Goal: Transaction & Acquisition: Purchase product/service

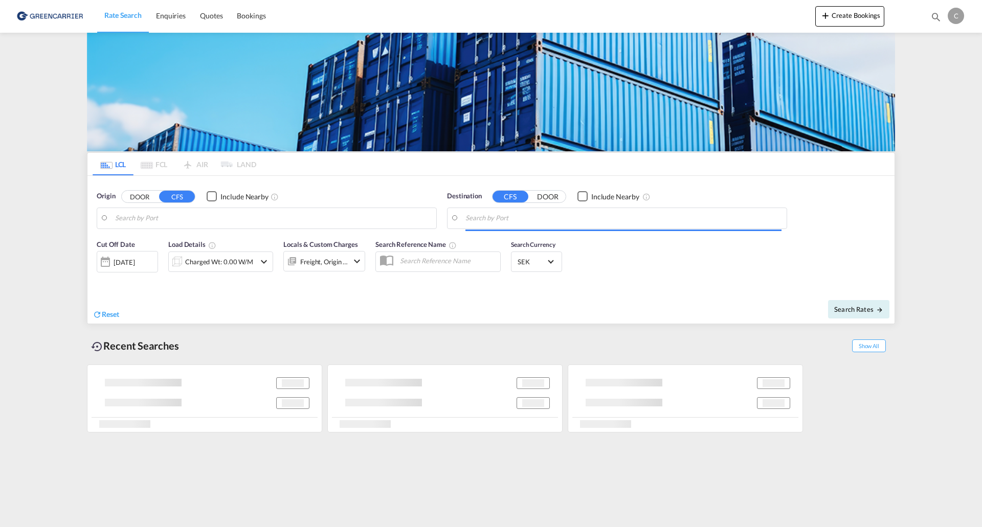
type input "SE-37165, [GEOGRAPHIC_DATA], [GEOGRAPHIC_DATA]"
type input "Colombo, LKCMB"
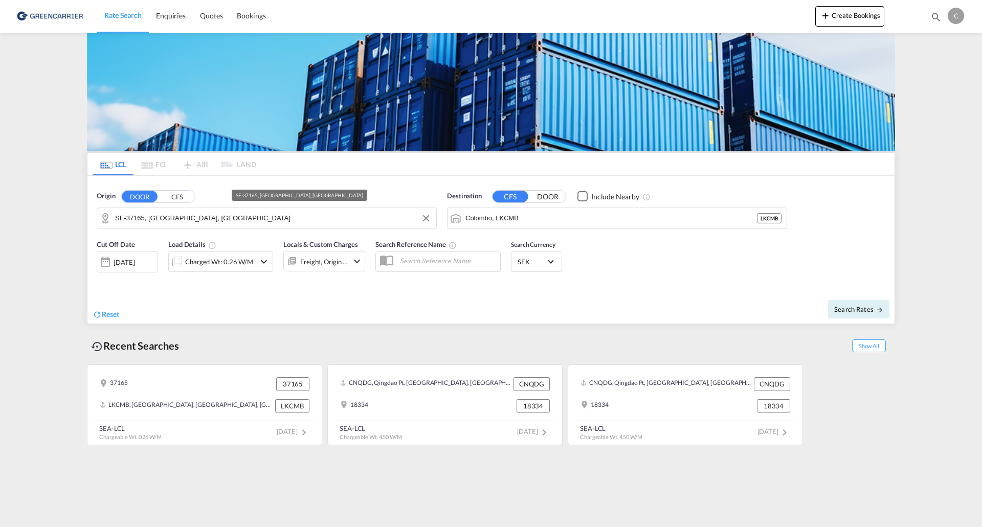
click at [243, 218] on input "SE-37165, [GEOGRAPHIC_DATA], [GEOGRAPHIC_DATA]" at bounding box center [273, 218] width 316 height 15
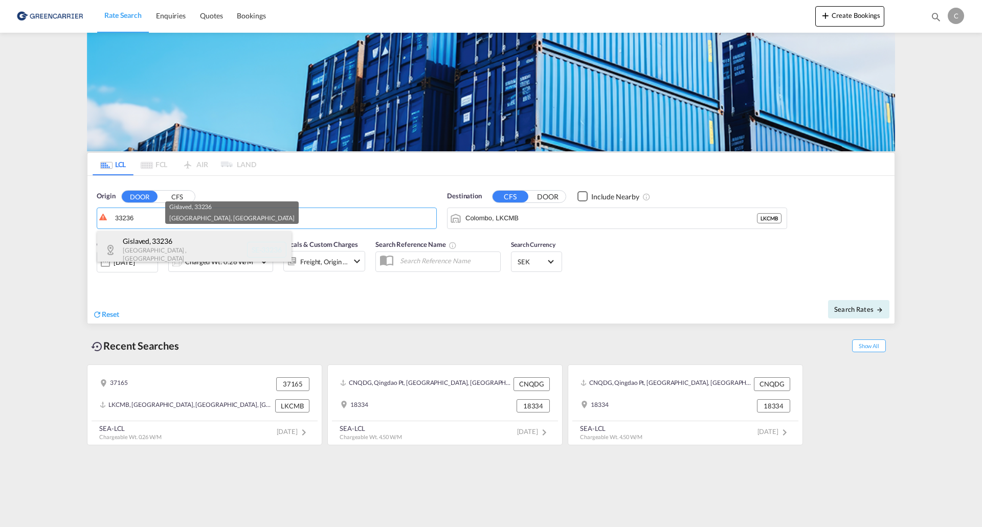
click at [220, 237] on div "Gislaved , 33236 [GEOGRAPHIC_DATA] , [GEOGRAPHIC_DATA] SE-33236" at bounding box center [194, 249] width 194 height 37
type input "SE-33236, [GEOGRAPHIC_DATA], [GEOGRAPHIC_DATA]"
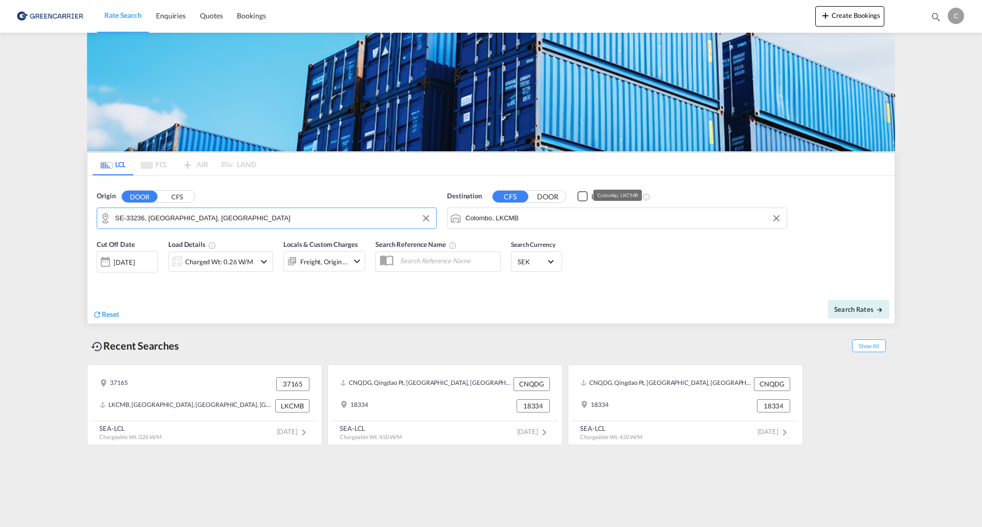
drag, startPoint x: 563, startPoint y: 201, endPoint x: 620, endPoint y: 219, distance: 59.4
click at [563, 203] on button "DOOR" at bounding box center [548, 197] width 36 height 12
click at [507, 195] on button "CFS" at bounding box center [510, 197] width 36 height 12
click at [693, 221] on body "Rate Search Enquiries Quotes Bookings Rate Search Enquiries" at bounding box center [491, 263] width 982 height 527
drag, startPoint x: 518, startPoint y: 217, endPoint x: 390, endPoint y: 216, distance: 127.8
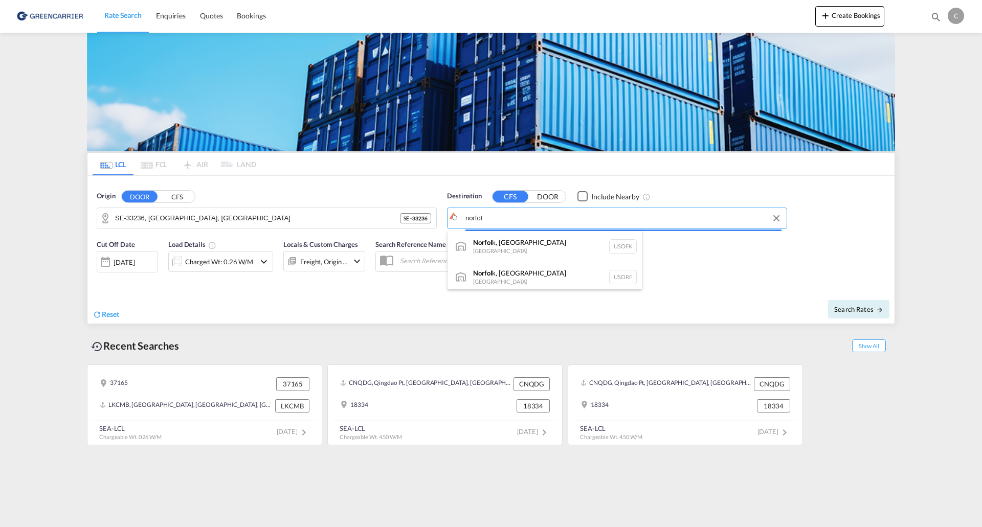
click at [511, 217] on body "Rate Search Enquiries Quotes Bookings Rate Search Enquiries" at bounding box center [491, 263] width 982 height 527
click at [511, 217] on input "norfol" at bounding box center [623, 218] width 316 height 15
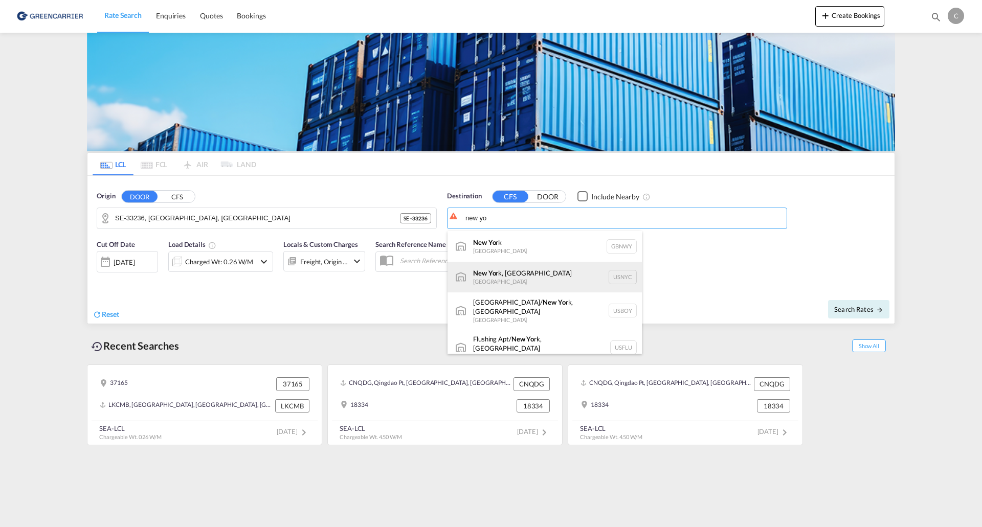
click at [543, 265] on div "New Yo rk, [GEOGRAPHIC_DATA] [GEOGRAPHIC_DATA] USNYC" at bounding box center [544, 277] width 194 height 31
type input "[US_STATE], [GEOGRAPHIC_DATA], USNYC"
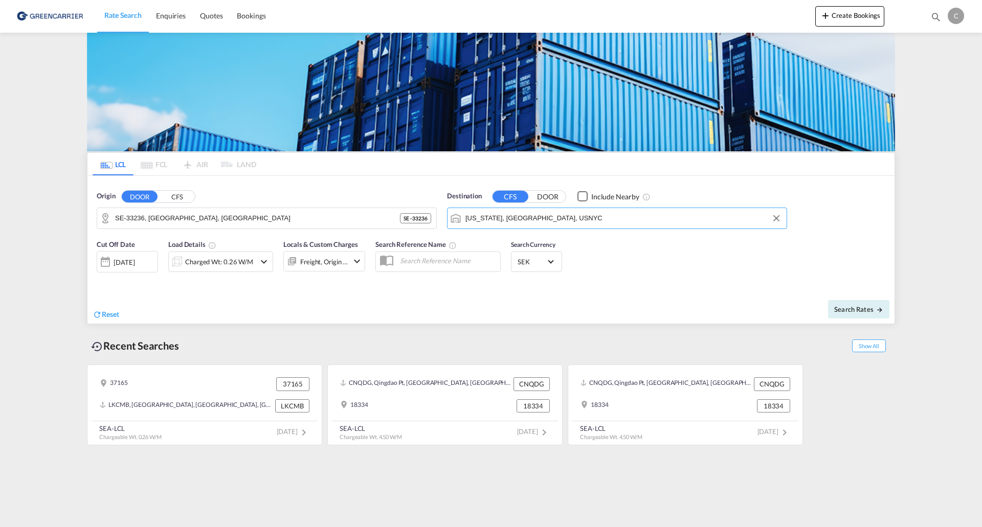
click at [236, 267] on div "Charged Wt: 0.26 W/M" at bounding box center [219, 262] width 68 height 14
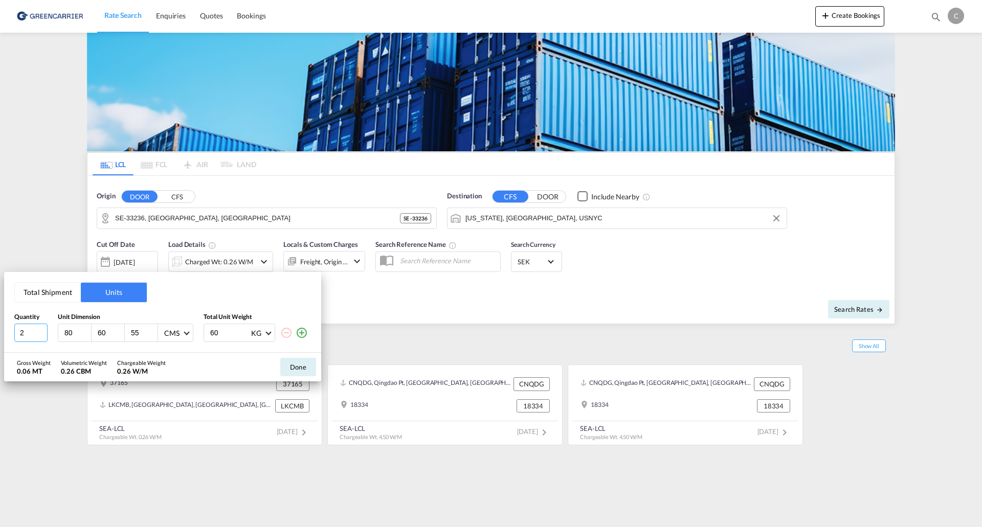
click at [39, 329] on input "2" at bounding box center [30, 333] width 33 height 18
click at [40, 333] on input "1" at bounding box center [30, 333] width 33 height 18
click at [41, 331] on input "2" at bounding box center [30, 333] width 33 height 18
type input "3"
click at [41, 331] on input "3" at bounding box center [30, 333] width 33 height 18
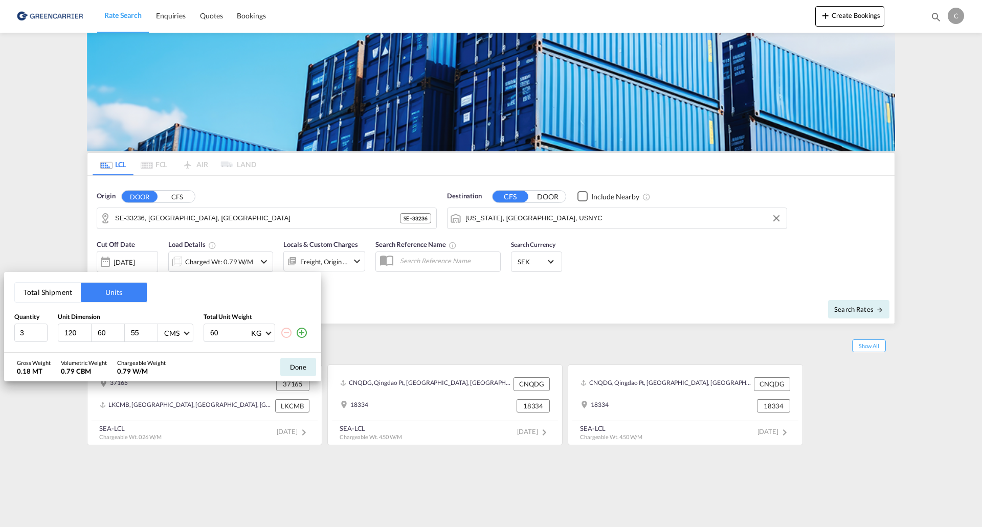
type input "120"
type input "80"
type input "34"
type input "57"
click at [311, 367] on button "Done" at bounding box center [298, 367] width 36 height 18
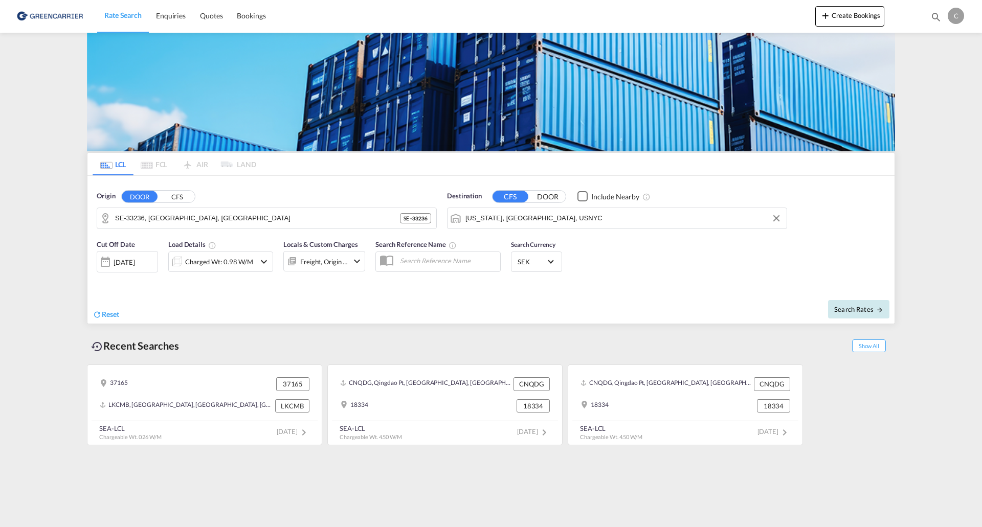
click at [879, 314] on button "Search Rates" at bounding box center [858, 309] width 61 height 18
type input "33236 to USNYC / [DATE]"
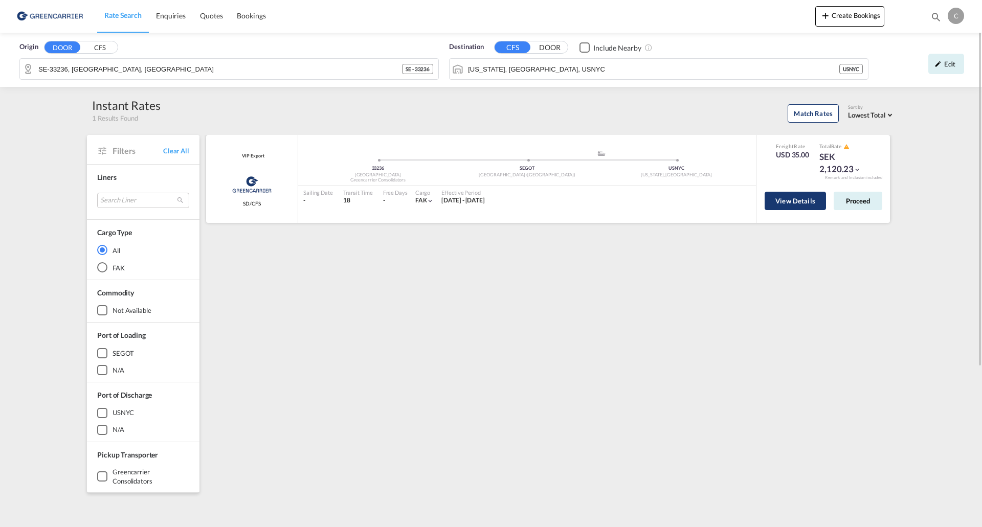
click at [815, 199] on button "View Details" at bounding box center [795, 201] width 61 height 18
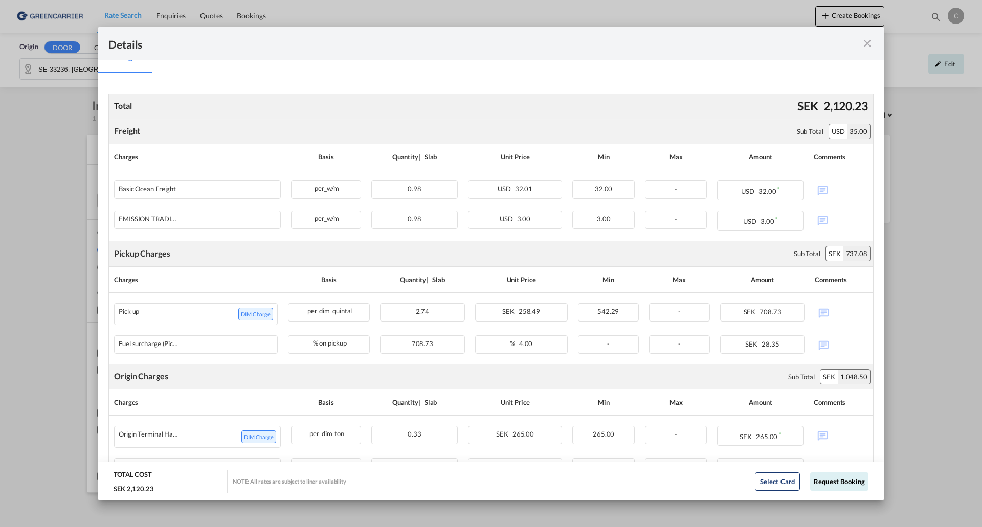
scroll to position [196, 0]
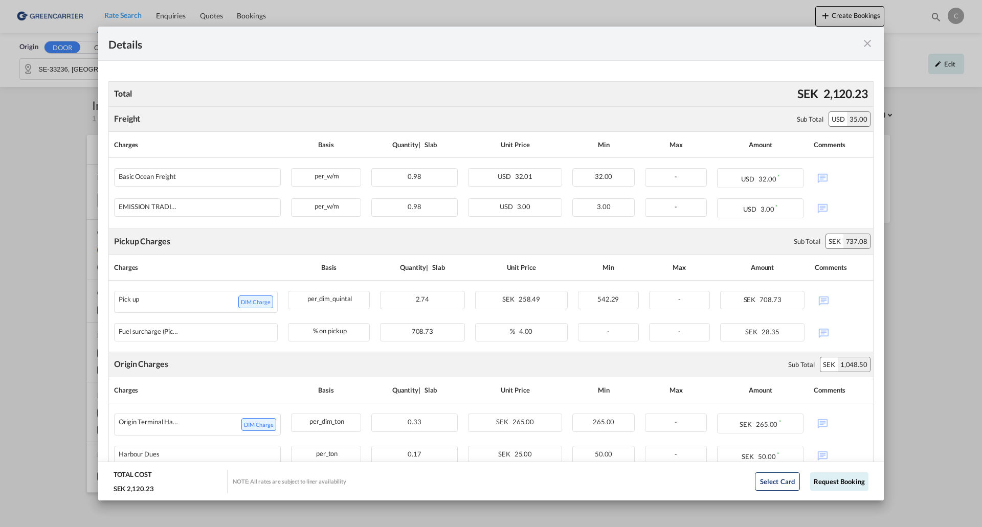
drag, startPoint x: 865, startPoint y: 42, endPoint x: 909, endPoint y: 44, distance: 43.5
click at [866, 43] on md-icon "icon-close fg-AAA8AD m-0 cursor" at bounding box center [867, 43] width 12 height 12
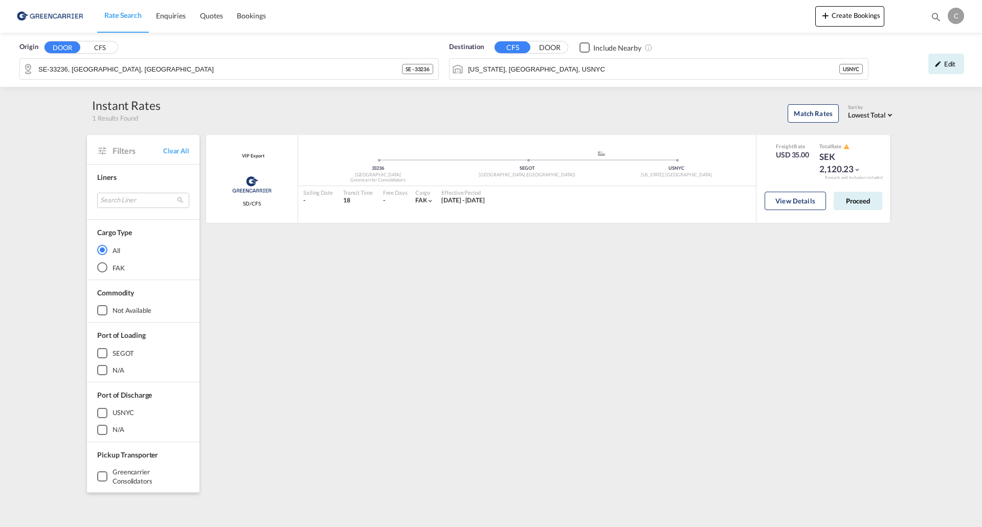
click at [948, 55] on div "Details Pickup Door 33236, [GEOGRAPHIC_DATA] Pickup Service Type - Pickup Haula…" at bounding box center [491, 263] width 982 height 527
click at [940, 65] on md-icon "icon-pencil" at bounding box center [937, 63] width 7 height 7
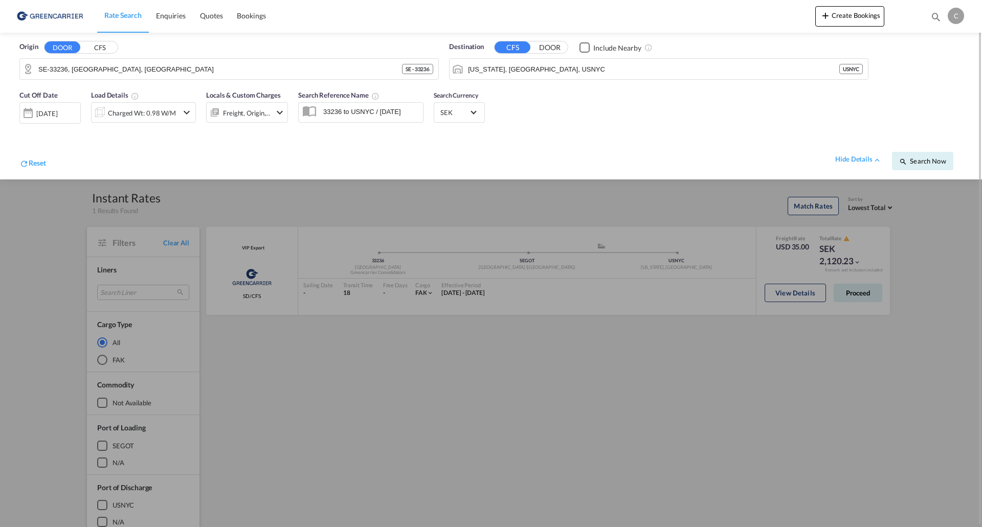
click at [57, 111] on div "[DATE]" at bounding box center [46, 113] width 21 height 9
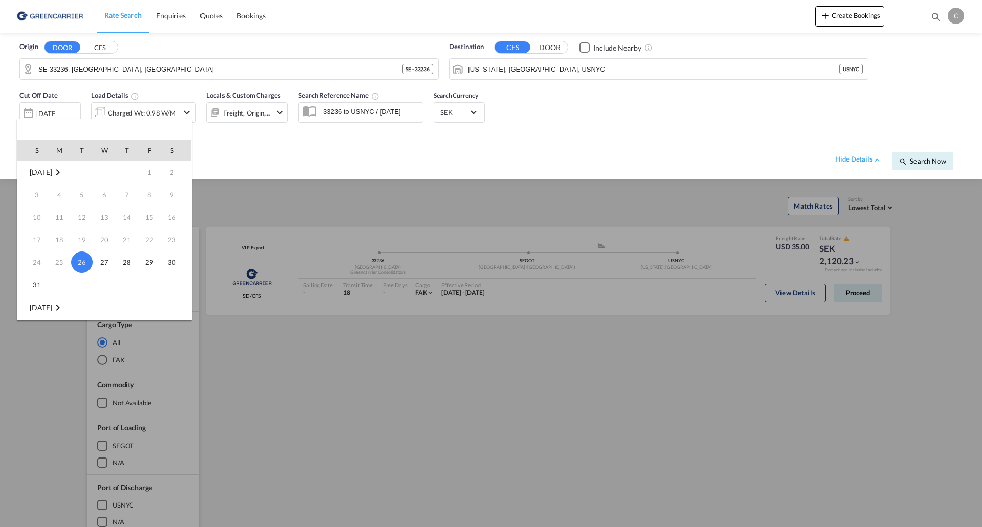
click at [64, 309] on md-icon "September 2025" at bounding box center [58, 308] width 12 height 12
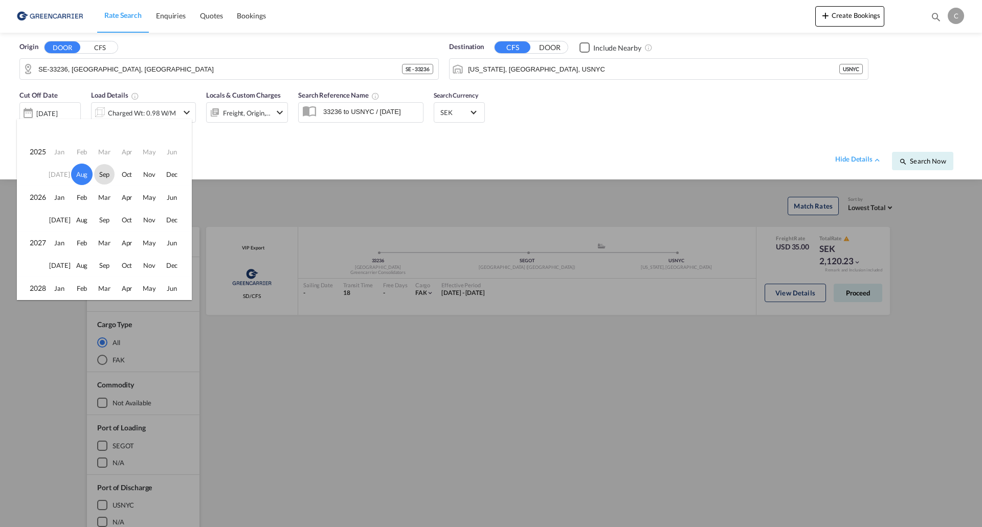
click at [104, 173] on span "Sep" at bounding box center [104, 174] width 20 height 20
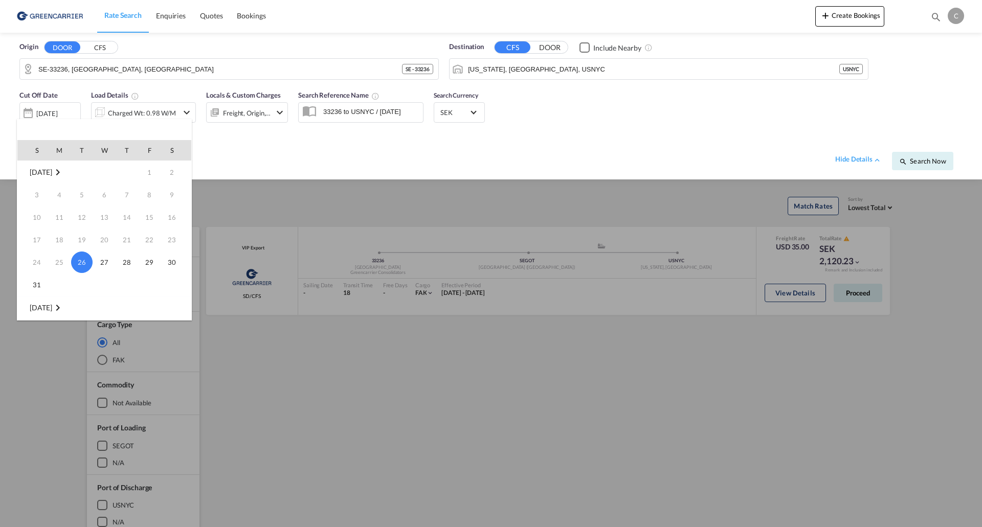
scroll to position [136, 0]
click at [58, 196] on span "1" at bounding box center [59, 195] width 20 height 20
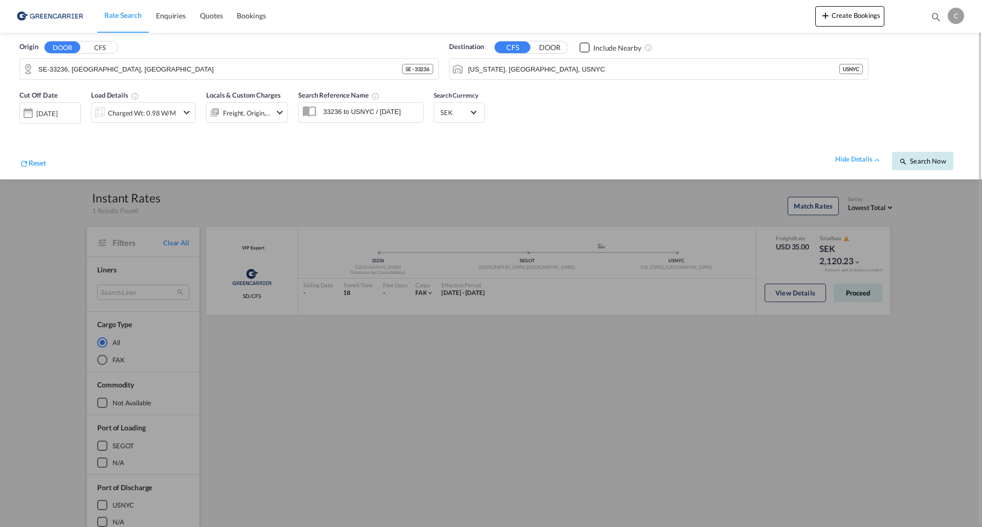
click at [928, 161] on span "Search Now" at bounding box center [922, 161] width 47 height 8
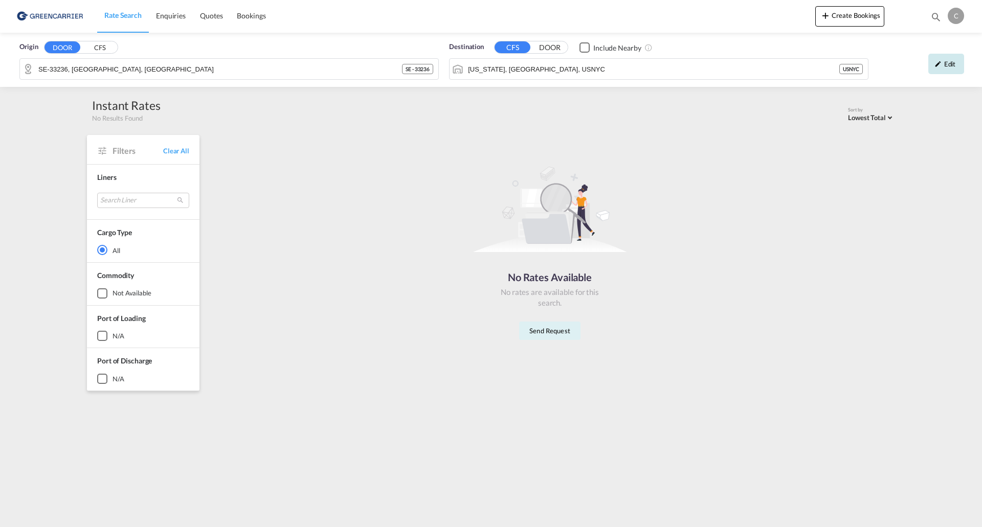
click at [935, 68] on div "Edit" at bounding box center [946, 64] width 36 height 20
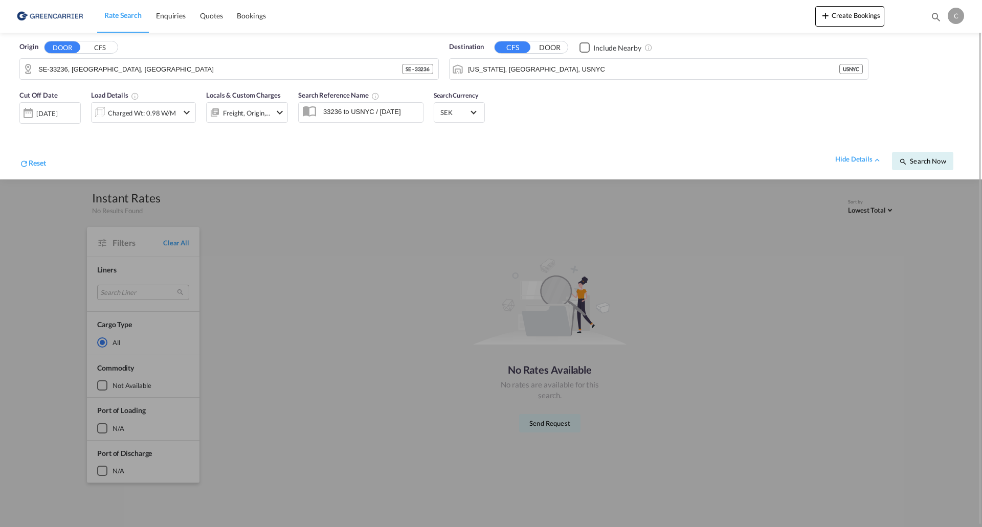
click at [58, 120] on div "[DATE]" at bounding box center [49, 112] width 61 height 21
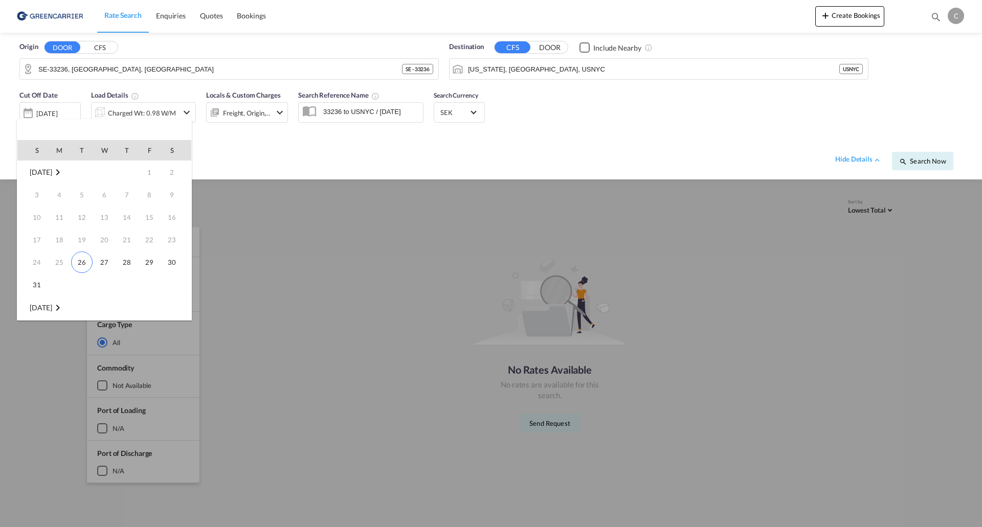
scroll to position [136, 0]
click at [52, 176] on span "[DATE]" at bounding box center [41, 172] width 22 height 9
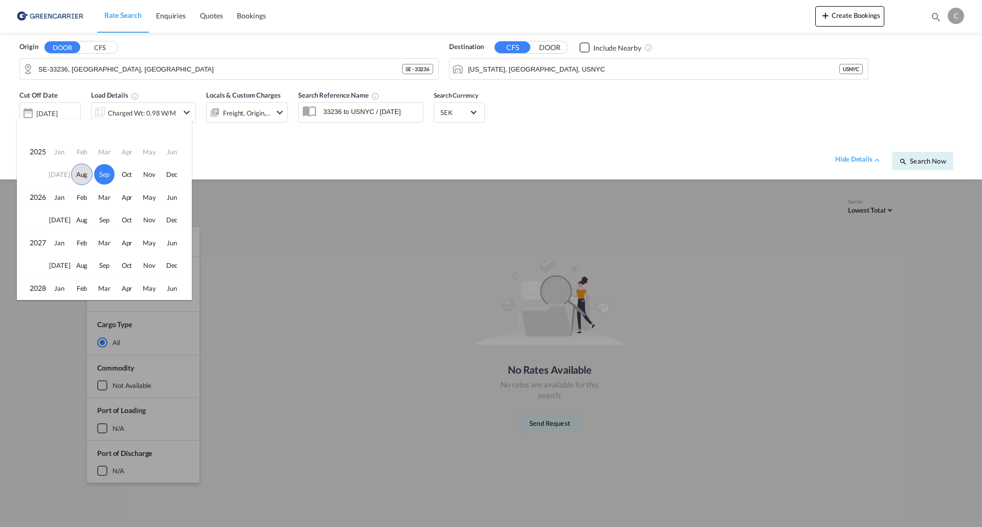
click at [87, 173] on span "Aug" at bounding box center [81, 174] width 21 height 21
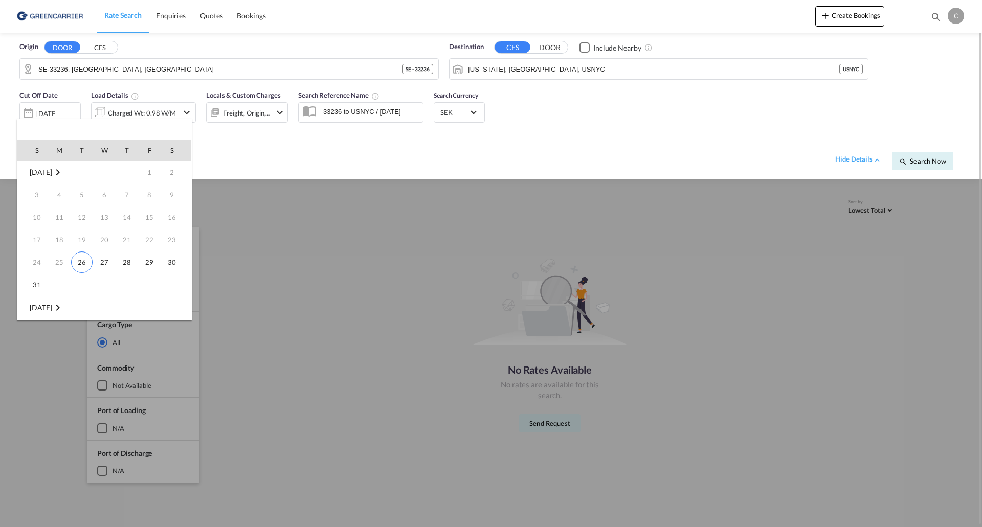
click at [82, 262] on span "26" at bounding box center [81, 262] width 21 height 21
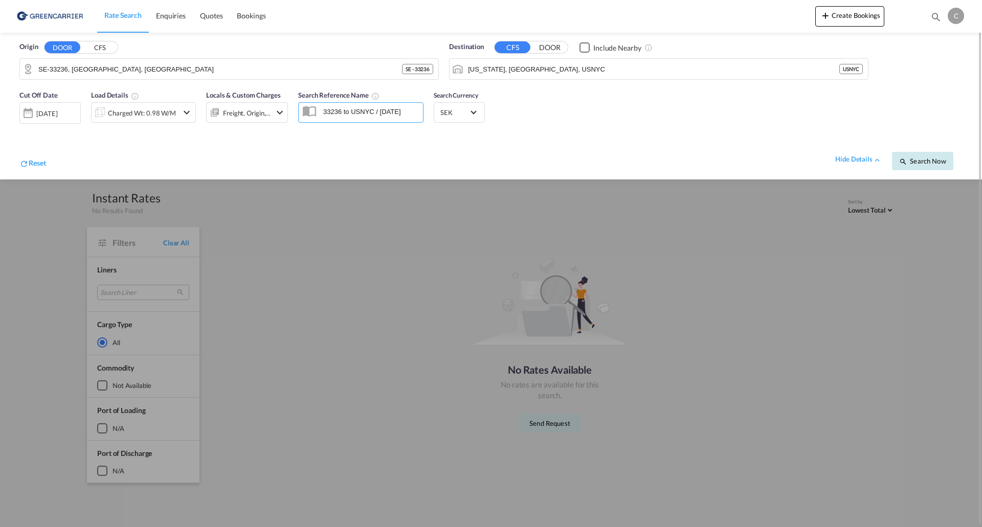
click at [893, 162] on button "Search Now" at bounding box center [922, 161] width 61 height 18
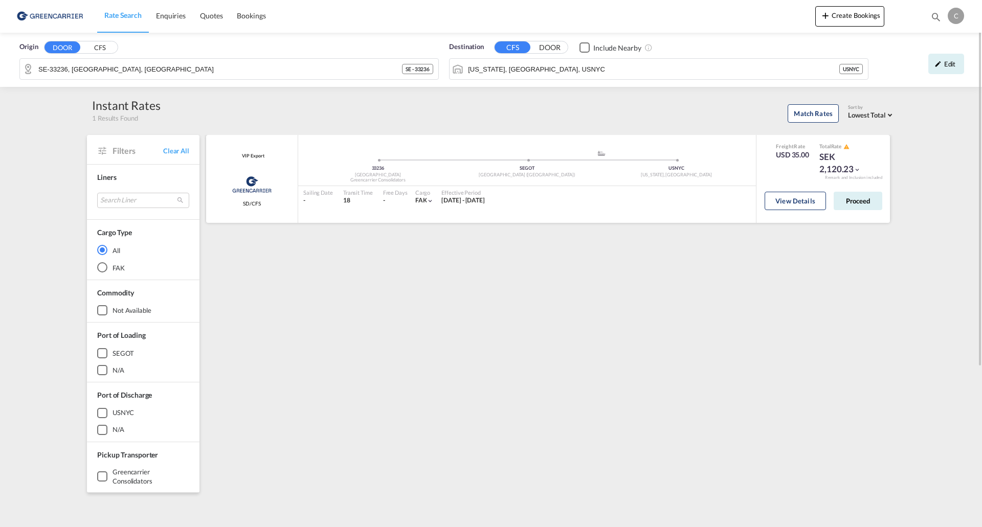
click at [819, 213] on div "View Details Proceed" at bounding box center [824, 203] width 118 height 29
click at [804, 207] on button "View Details" at bounding box center [795, 201] width 61 height 18
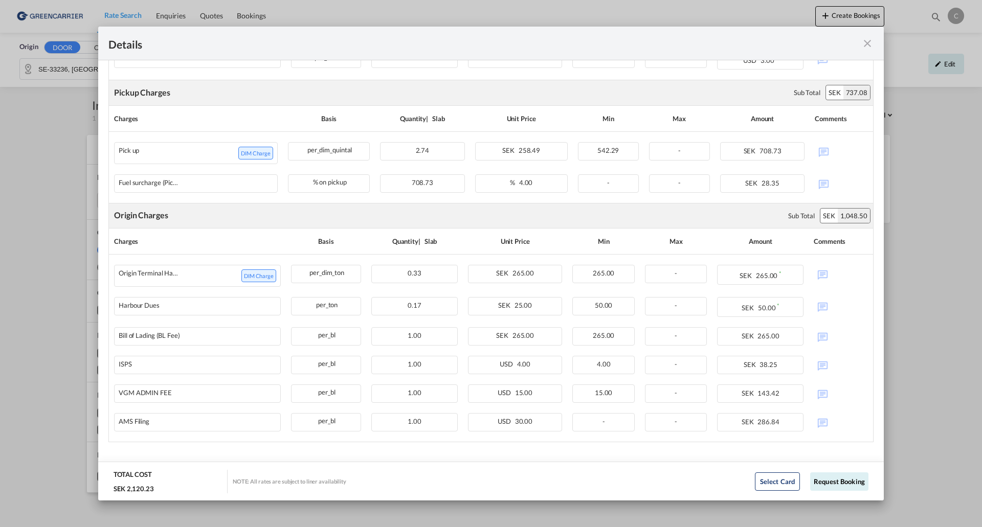
scroll to position [355, 0]
